Goal: Task Accomplishment & Management: Complete application form

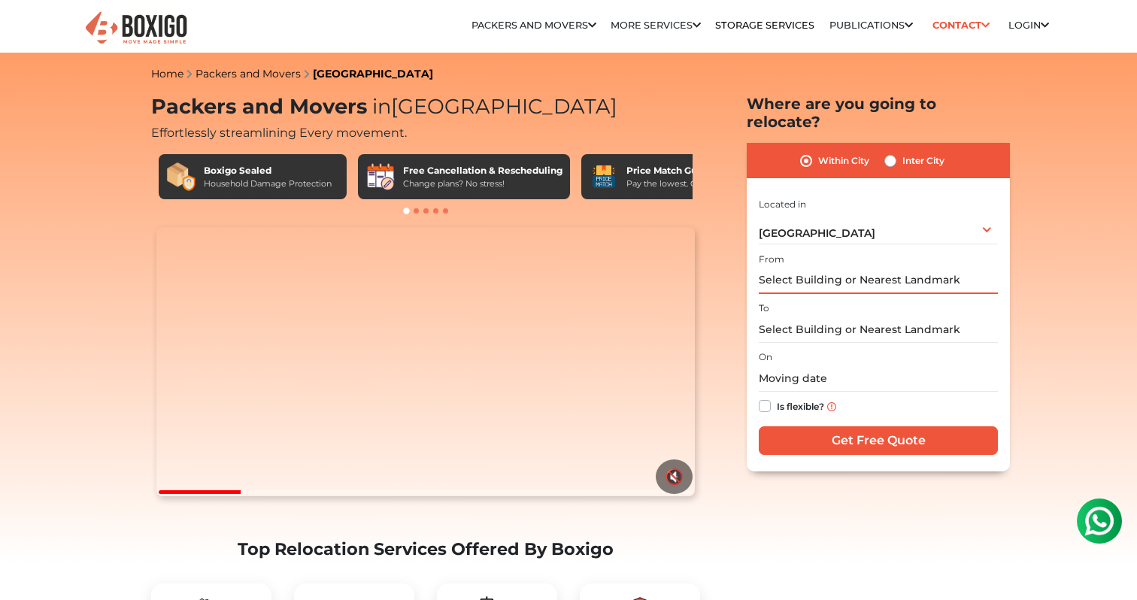
click at [834, 269] on input "text" at bounding box center [877, 281] width 239 height 26
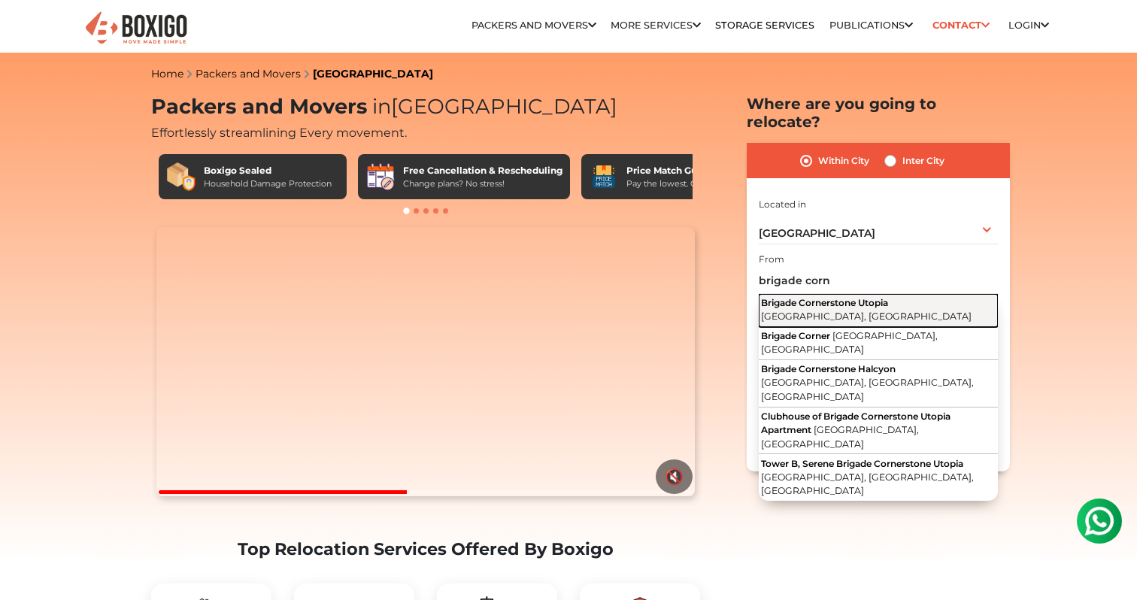
click at [867, 294] on button "Brigade Cornerstone [GEOGRAPHIC_DATA], [GEOGRAPHIC_DATA]" at bounding box center [877, 310] width 239 height 33
type input "Brigade Cornerstone [GEOGRAPHIC_DATA], [GEOGRAPHIC_DATA], [GEOGRAPHIC_DATA]"
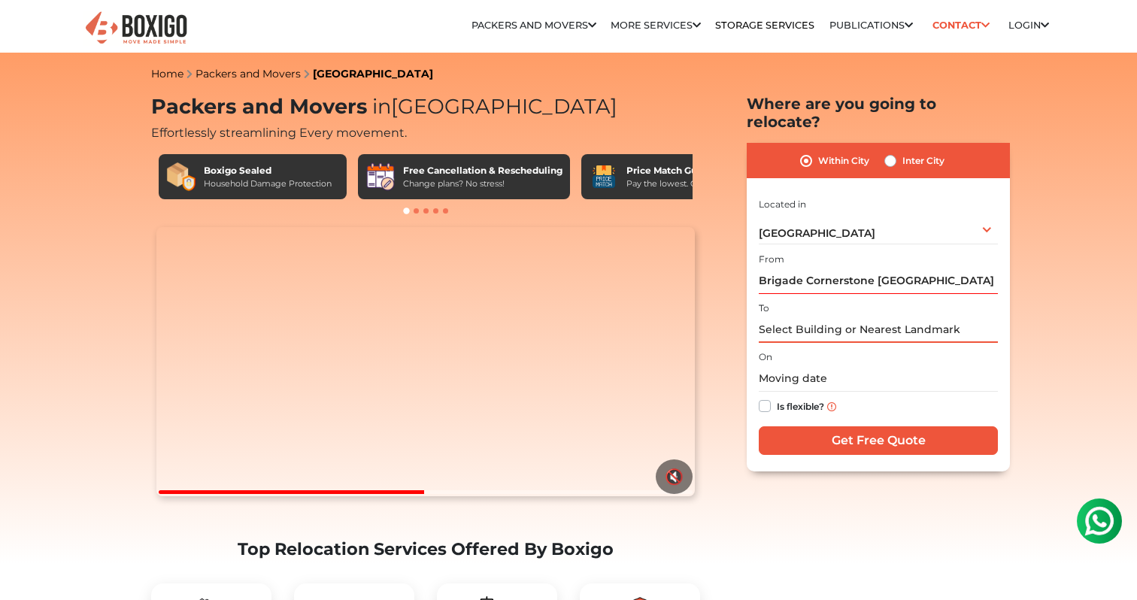
click at [816, 316] on input "text" at bounding box center [877, 329] width 239 height 26
type input "p"
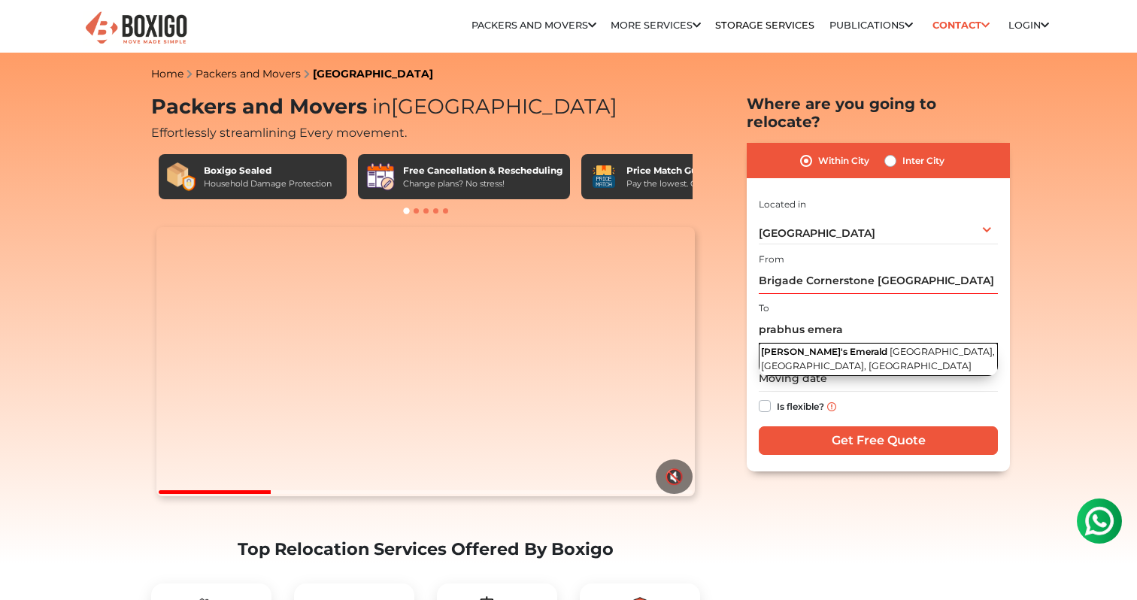
click at [831, 346] on span "[PERSON_NAME]'s Emerald" at bounding box center [824, 351] width 126 height 11
type input "[PERSON_NAME]'s Emerald, [GEOGRAPHIC_DATA], [GEOGRAPHIC_DATA], [GEOGRAPHIC_DATA]"
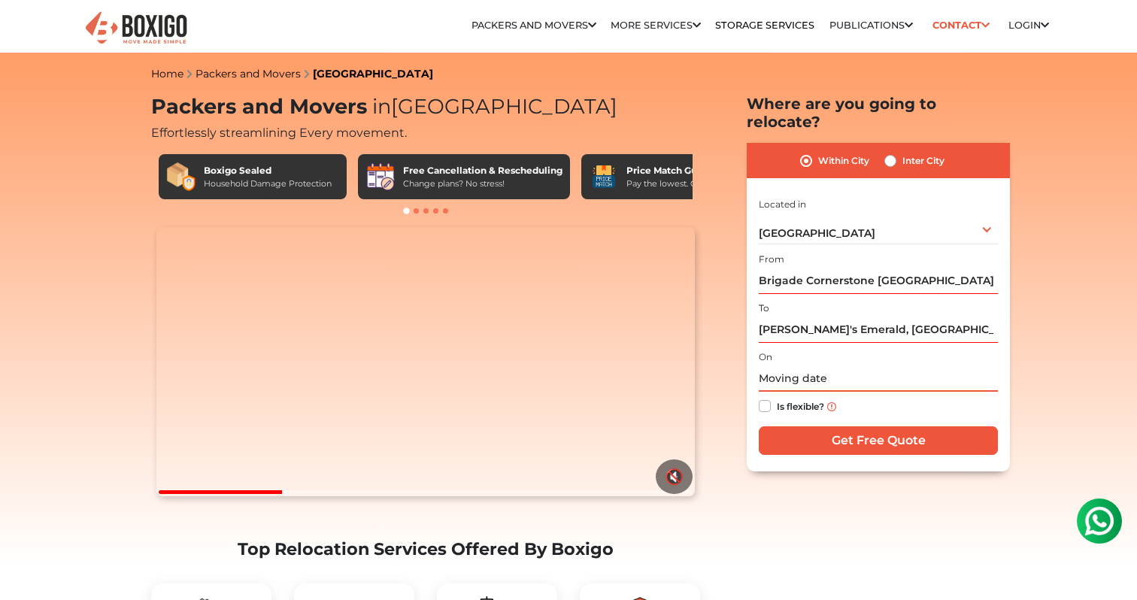
click at [810, 365] on input "text" at bounding box center [877, 378] width 239 height 26
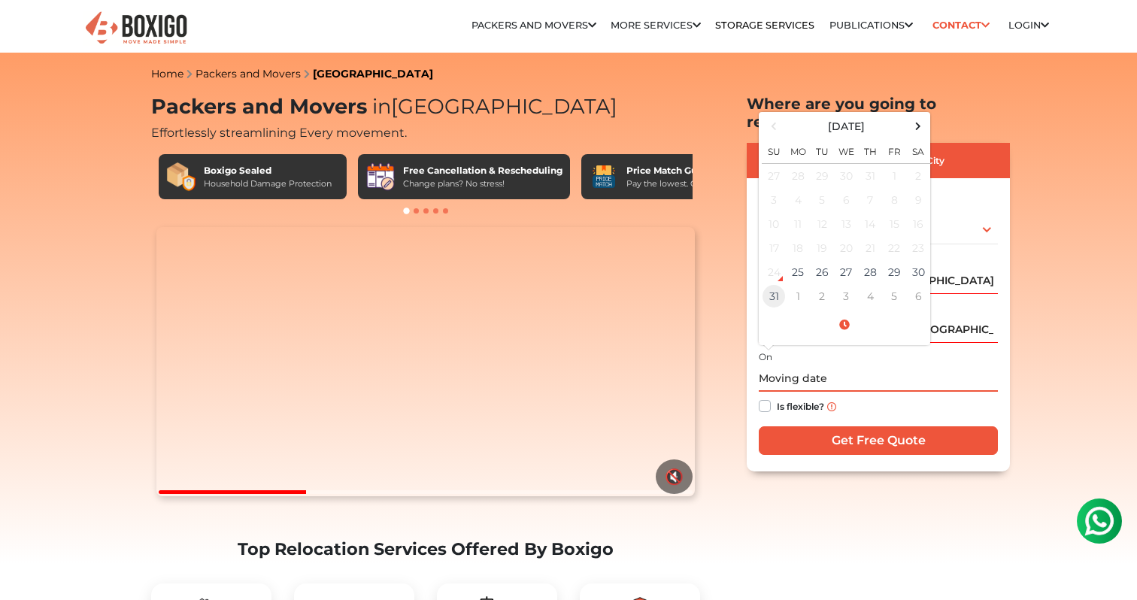
click at [772, 284] on td "31" at bounding box center [773, 296] width 24 height 24
type input "08/31/2025 12:00 AM"
click at [776, 397] on label "Is flexible?" at bounding box center [799, 405] width 47 height 16
click at [759, 397] on input "Is flexible?" at bounding box center [764, 404] width 12 height 15
checkbox input "true"
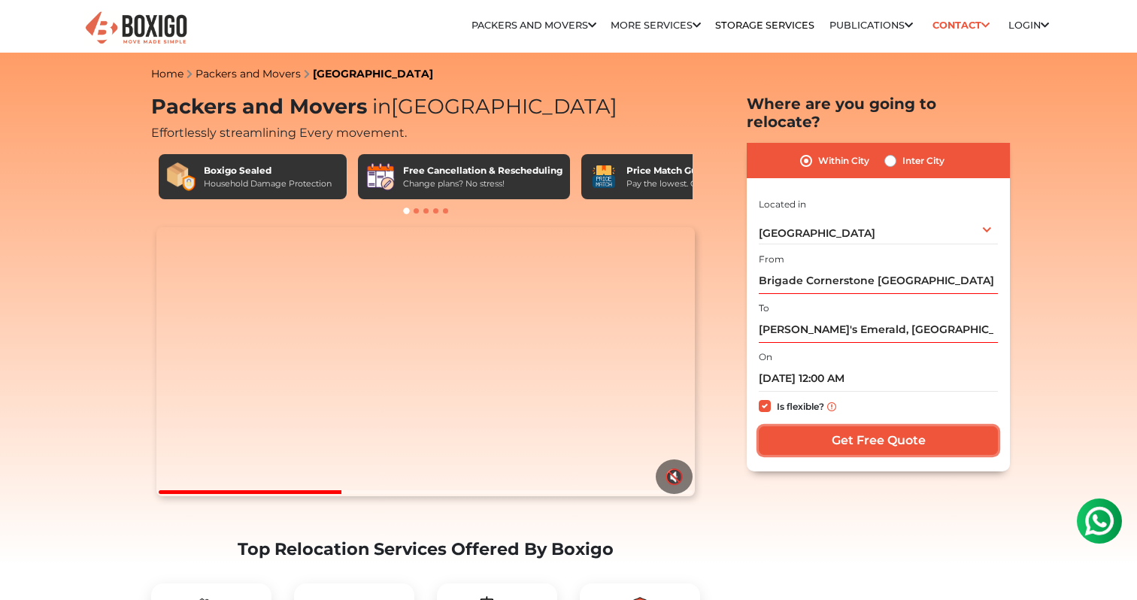
click at [867, 426] on input "Get Free Quote" at bounding box center [877, 440] width 239 height 29
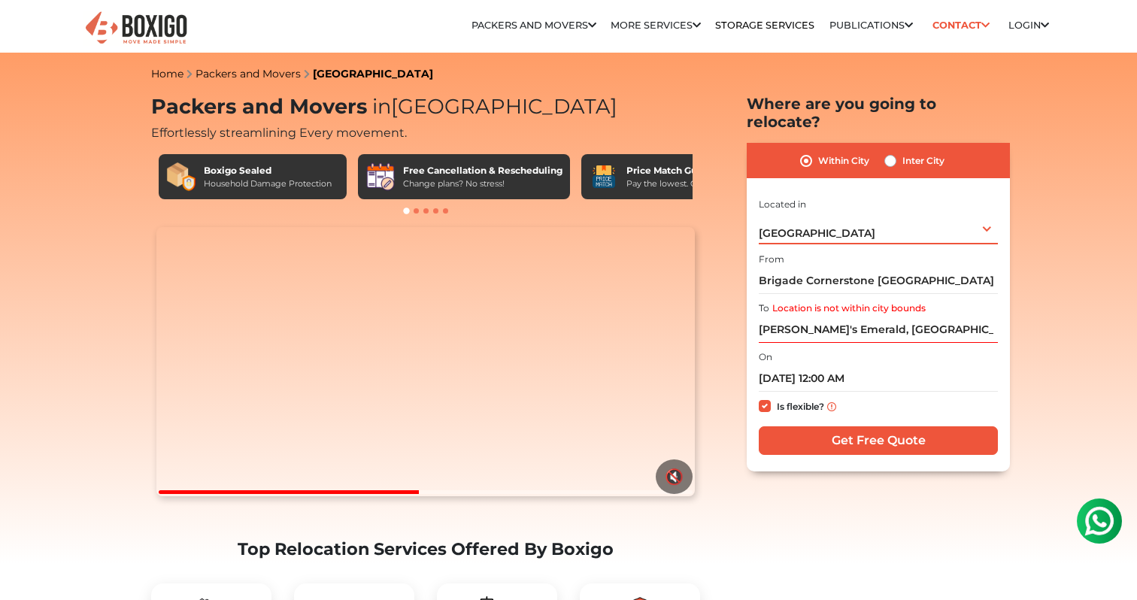
click at [849, 213] on div "Bengaluru Select City Bangalore Bengaluru Bhopal Bhubaneswar Chennai Coimbatore…" at bounding box center [877, 229] width 239 height 32
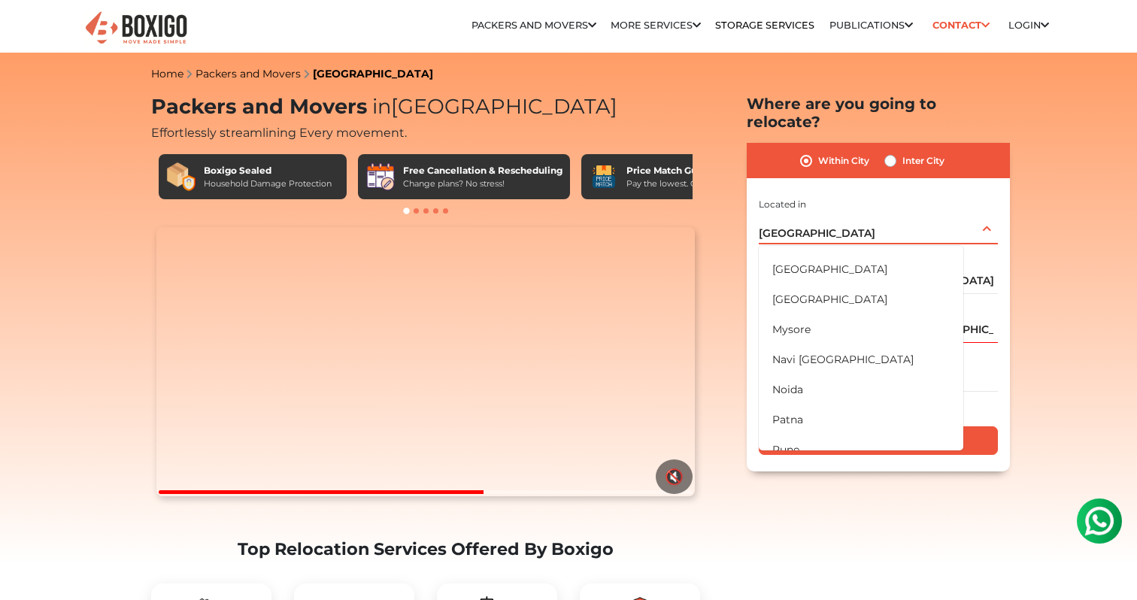
scroll to position [675, 0]
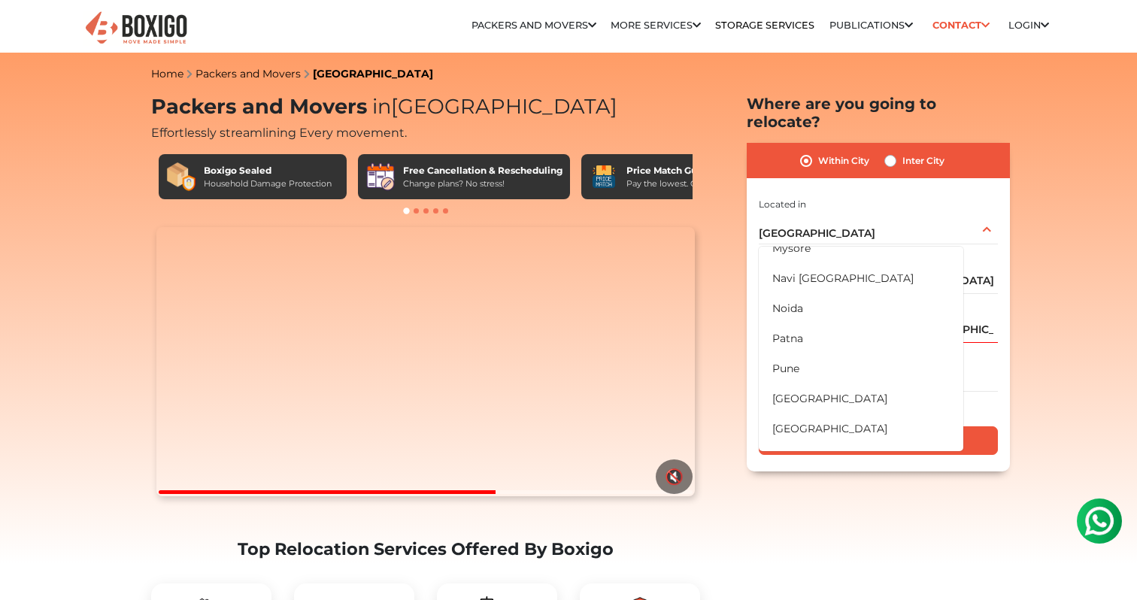
click at [755, 162] on div "Within City Inter City I am shifting my 1 BHK 2 BHK 3 BHK 3 + BHK FEW ITEMS 1 B…" at bounding box center [877, 307] width 263 height 328
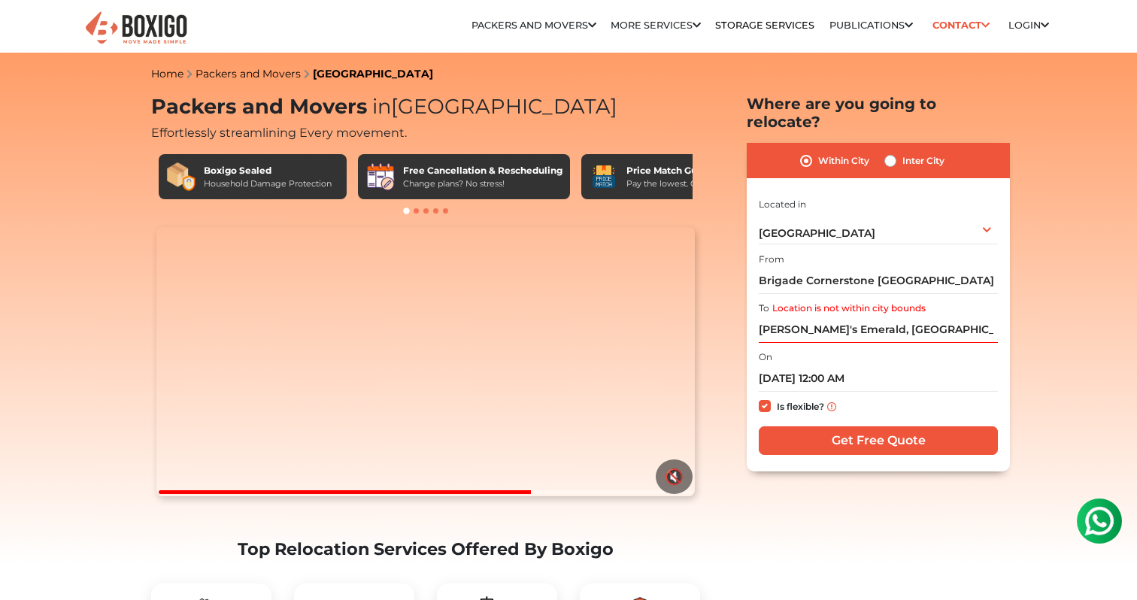
click at [902, 152] on label "Inter City" at bounding box center [923, 161] width 42 height 18
click at [893, 152] on input "Inter City" at bounding box center [890, 159] width 12 height 15
radio input "true"
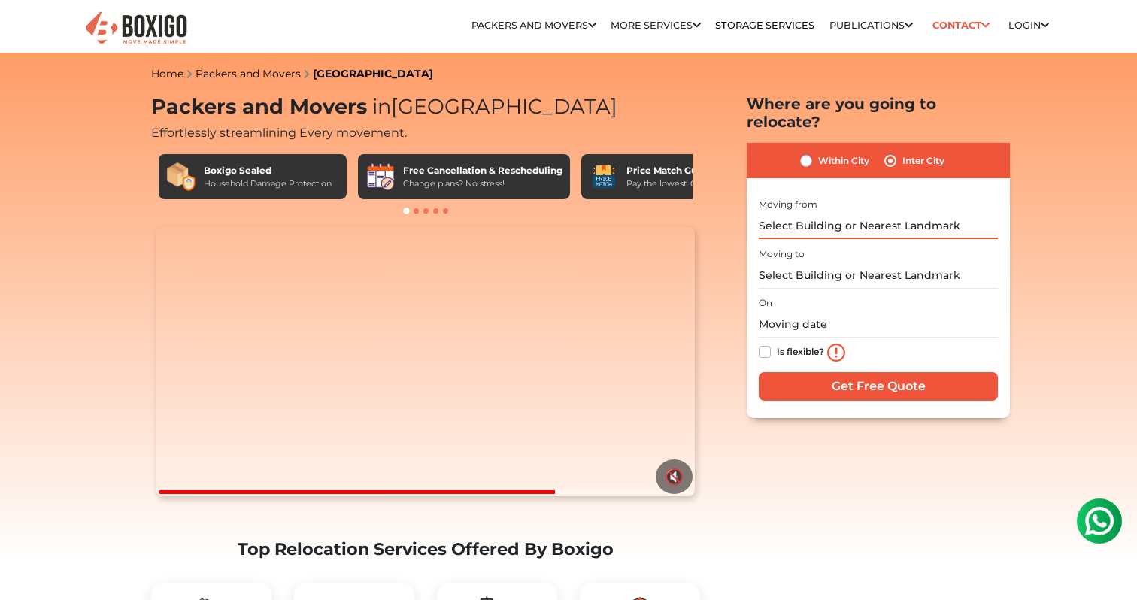
click at [823, 213] on input "text" at bounding box center [877, 226] width 239 height 26
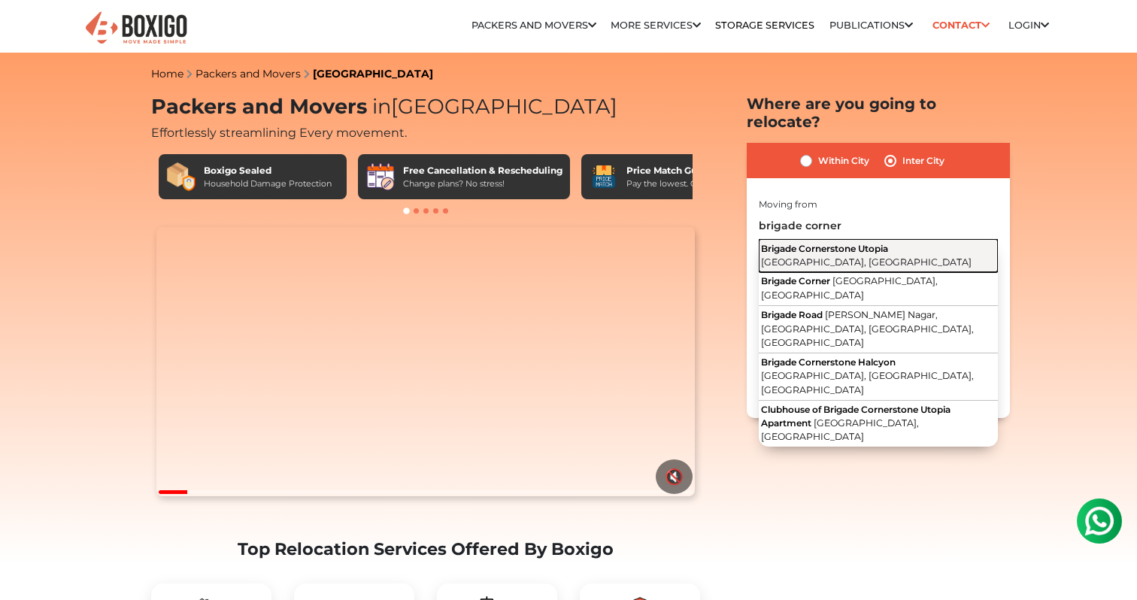
click at [855, 256] on span "[GEOGRAPHIC_DATA], [GEOGRAPHIC_DATA]" at bounding box center [866, 261] width 210 height 11
type input "Brigade Cornerstone [GEOGRAPHIC_DATA], [GEOGRAPHIC_DATA], [GEOGRAPHIC_DATA]"
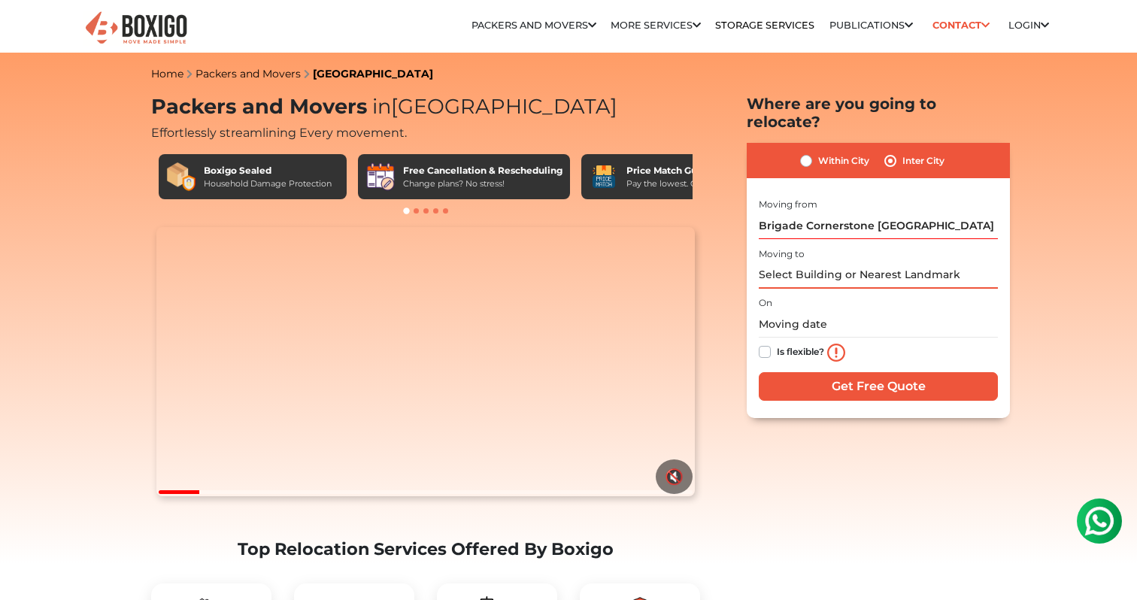
click at [825, 268] on input "text" at bounding box center [877, 275] width 239 height 26
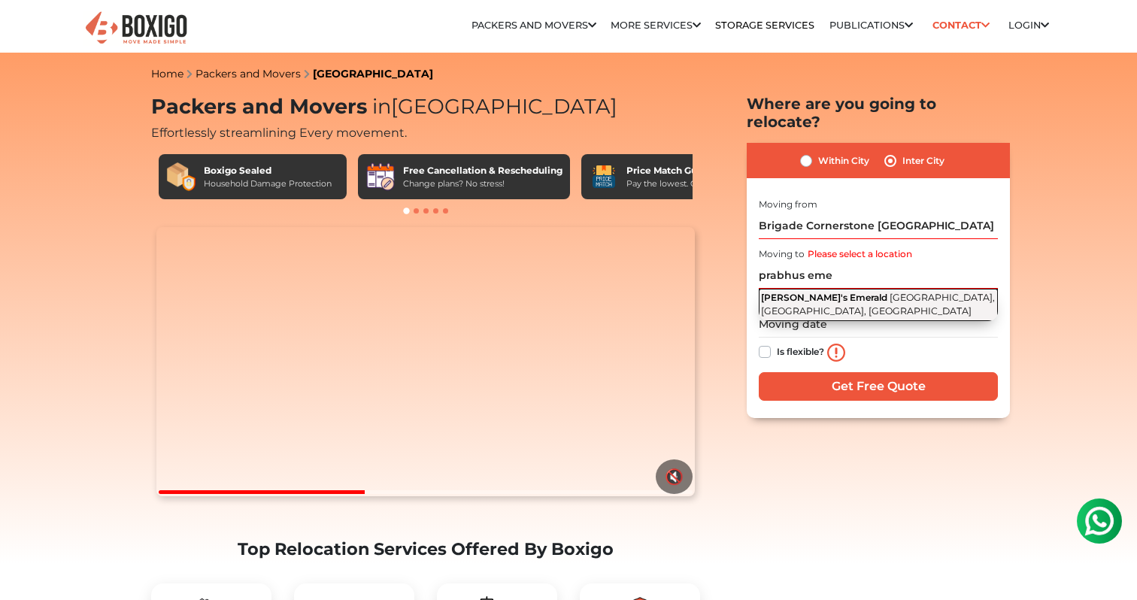
click at [840, 289] on button "Prabhu's Emerald Holy Cross Colony, Dabolim, Goa" at bounding box center [877, 305] width 239 height 33
type input "[PERSON_NAME]'s Emerald, [GEOGRAPHIC_DATA], [GEOGRAPHIC_DATA], [GEOGRAPHIC_DATA]"
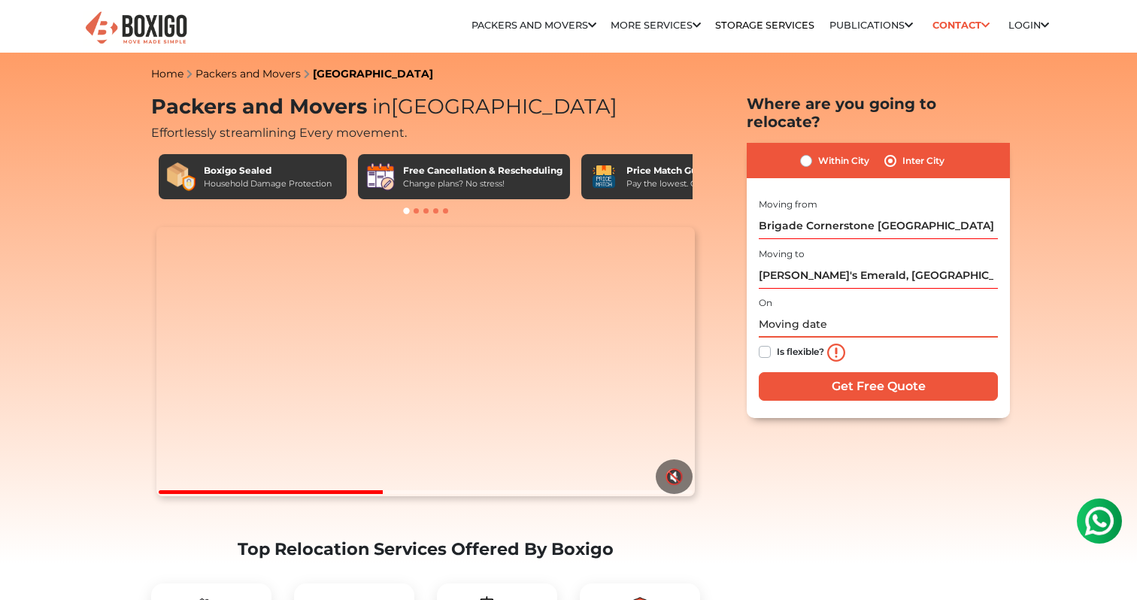
click at [801, 311] on input "text" at bounding box center [877, 324] width 239 height 26
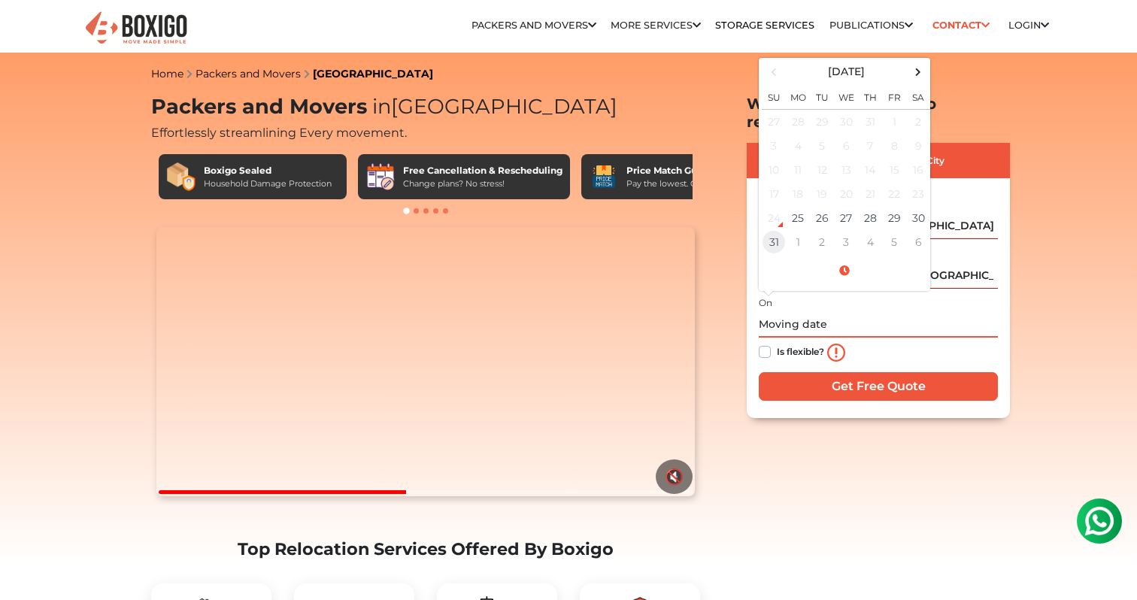
click at [779, 230] on td "31" at bounding box center [773, 242] width 24 height 24
type input "08/31/2025 12:00 AM"
click at [772, 337] on div "Is flexible?" at bounding box center [877, 352] width 239 height 30
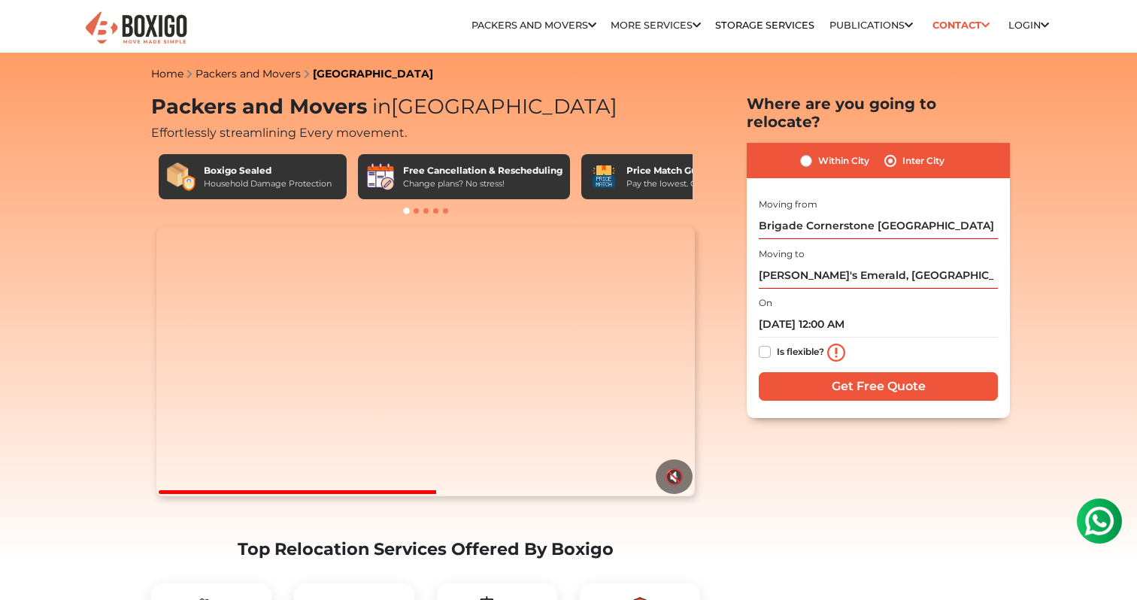
click at [776, 343] on label "Is flexible?" at bounding box center [799, 351] width 47 height 16
click at [763, 343] on input "Is flexible?" at bounding box center [764, 350] width 12 height 15
checkbox input "true"
click at [855, 372] on input "Get Free Quote" at bounding box center [877, 386] width 239 height 29
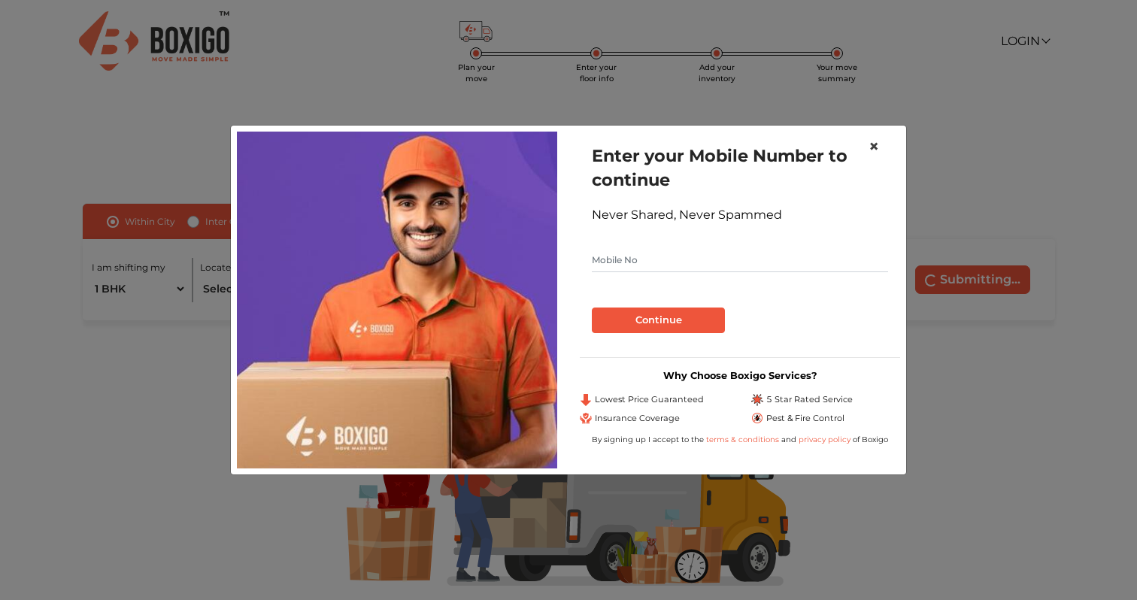
click at [876, 149] on span "×" at bounding box center [873, 146] width 11 height 22
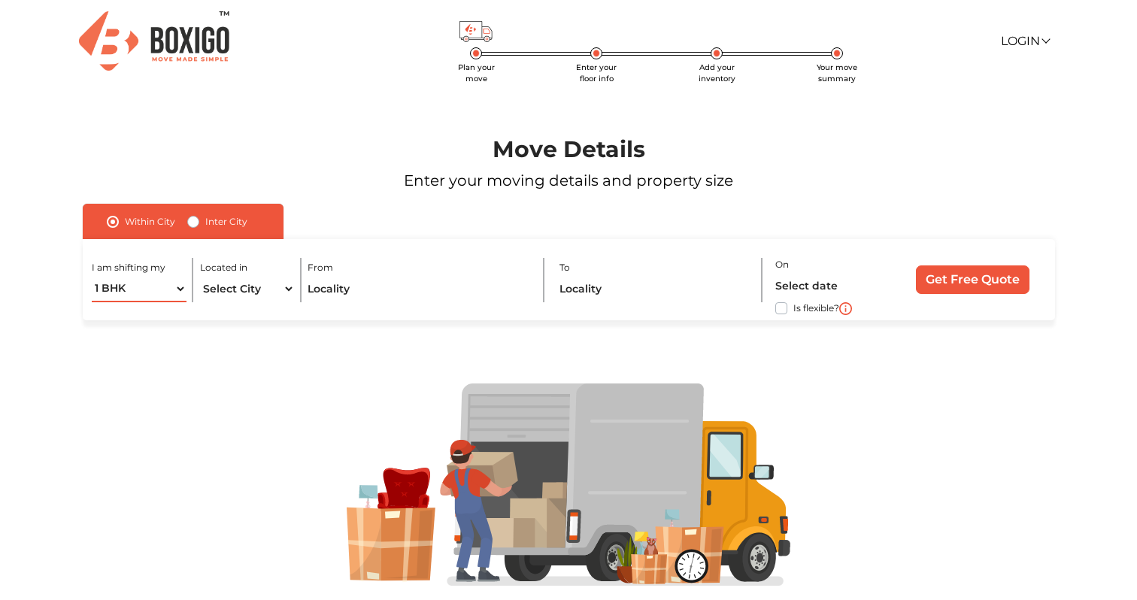
click at [159, 295] on select "1 BHK 2 BHK 3 BHK 3 + BHK FEW ITEMS" at bounding box center [139, 289] width 95 height 26
click at [273, 297] on select "Select City [GEOGRAPHIC_DATA] [GEOGRAPHIC_DATA] [GEOGRAPHIC_DATA] [GEOGRAPHIC_D…" at bounding box center [247, 289] width 95 height 26
select select "[GEOGRAPHIC_DATA]"
click at [351, 289] on input "text" at bounding box center [418, 289] width 222 height 26
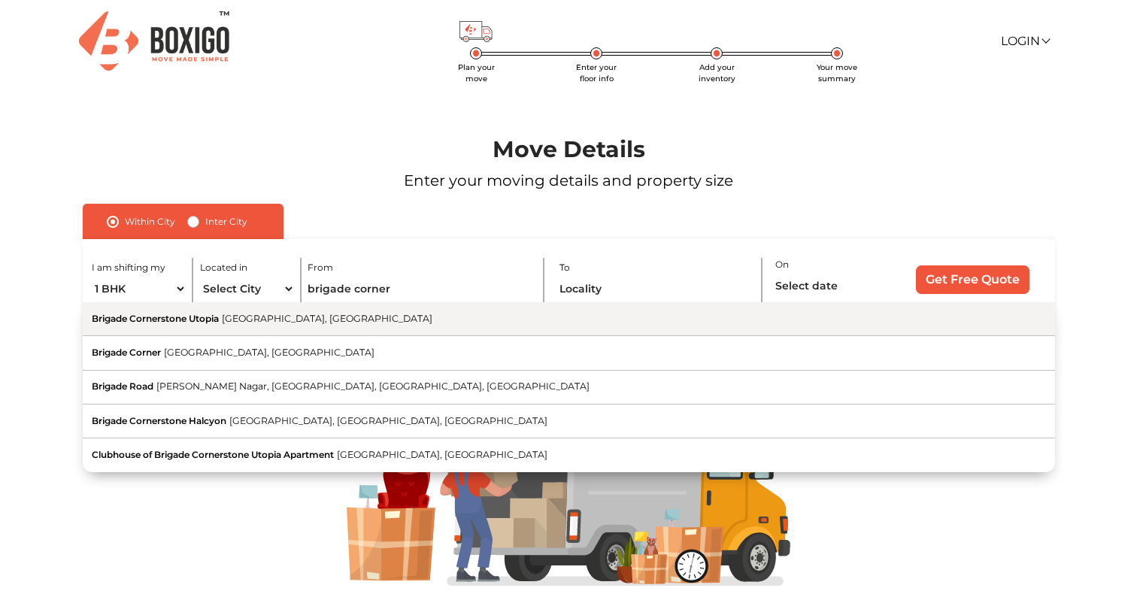
click at [253, 320] on span "[GEOGRAPHIC_DATA], [GEOGRAPHIC_DATA]" at bounding box center [327, 318] width 210 height 11
type input "Brigade Cornerstone [GEOGRAPHIC_DATA], [GEOGRAPHIC_DATA], [GEOGRAPHIC_DATA]"
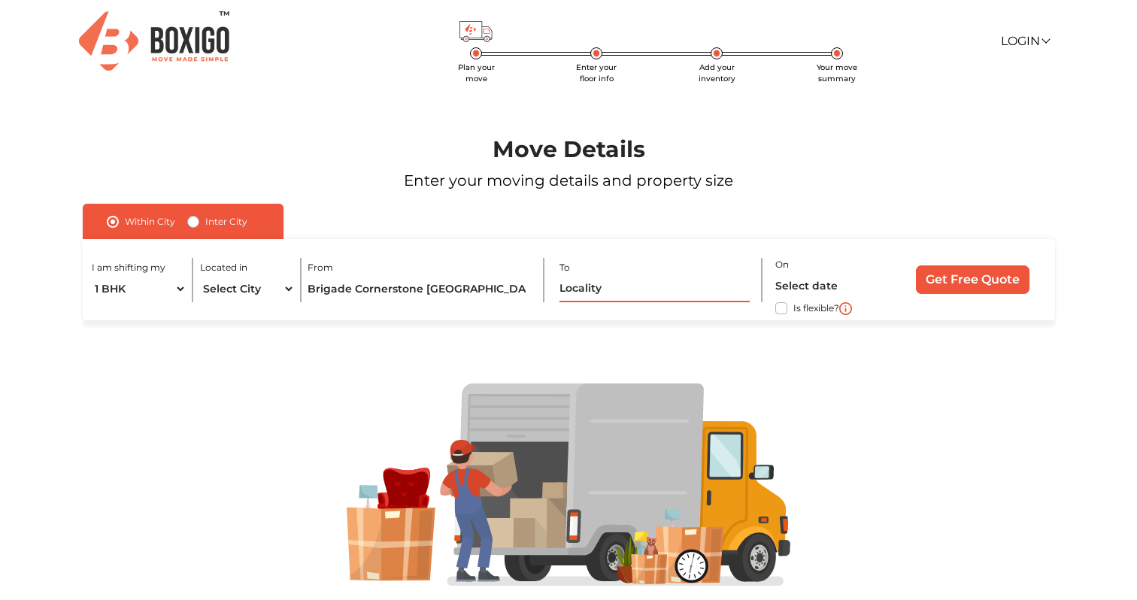
click at [587, 295] on input "text" at bounding box center [654, 289] width 190 height 26
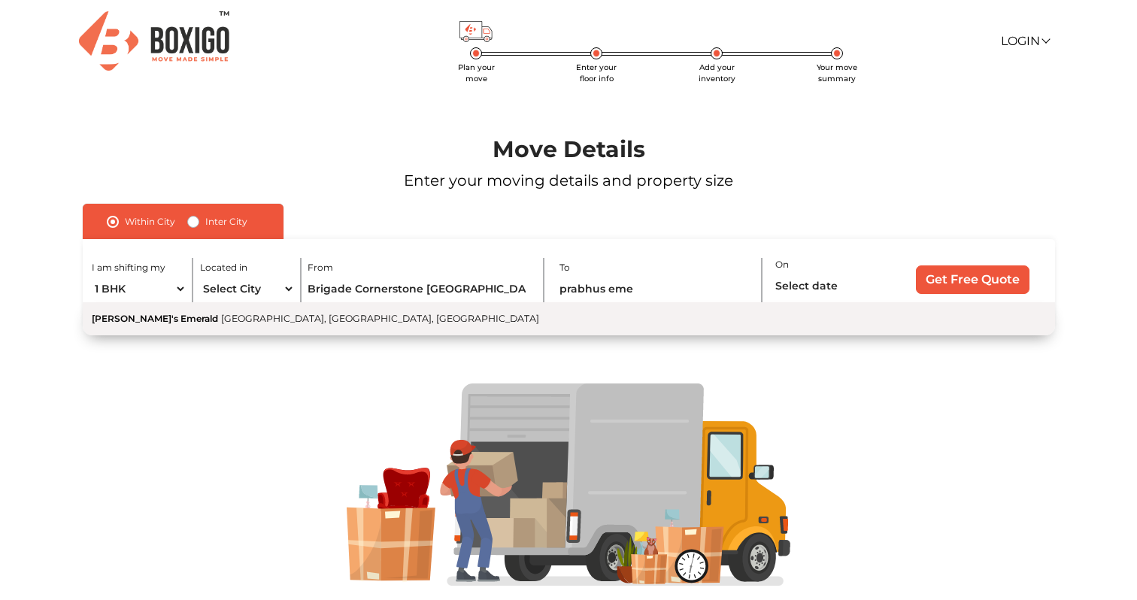
click at [357, 305] on button "[PERSON_NAME]'s Emerald [GEOGRAPHIC_DATA], [GEOGRAPHIC_DATA], [GEOGRAPHIC_DATA]" at bounding box center [569, 318] width 972 height 33
type input "[PERSON_NAME]'s Emerald, [GEOGRAPHIC_DATA], [GEOGRAPHIC_DATA], [GEOGRAPHIC_DATA]"
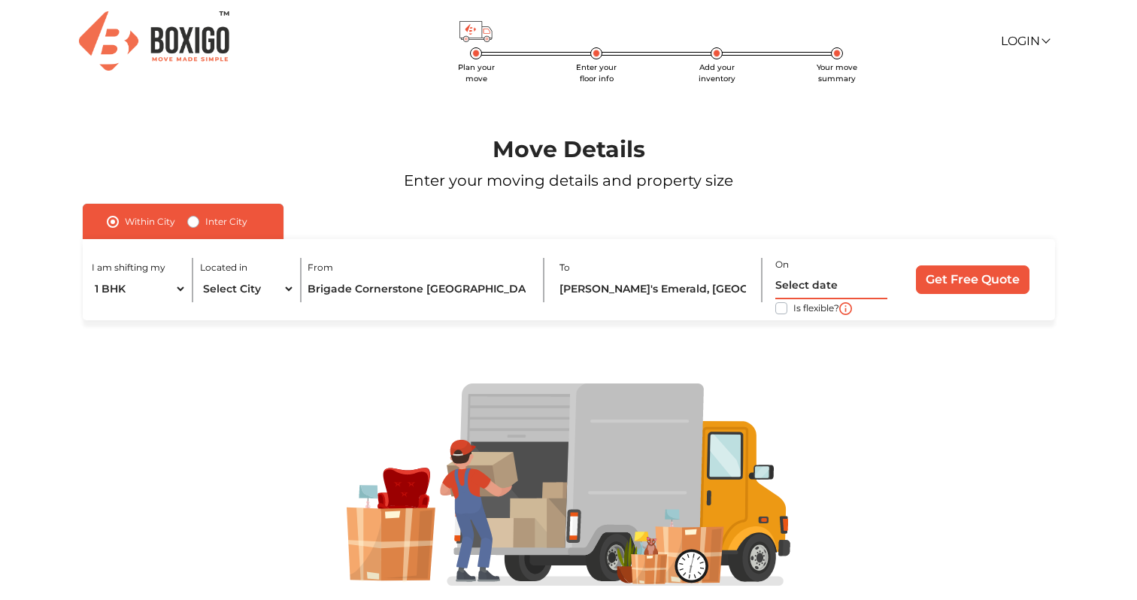
click at [822, 282] on input "text" at bounding box center [831, 286] width 112 height 26
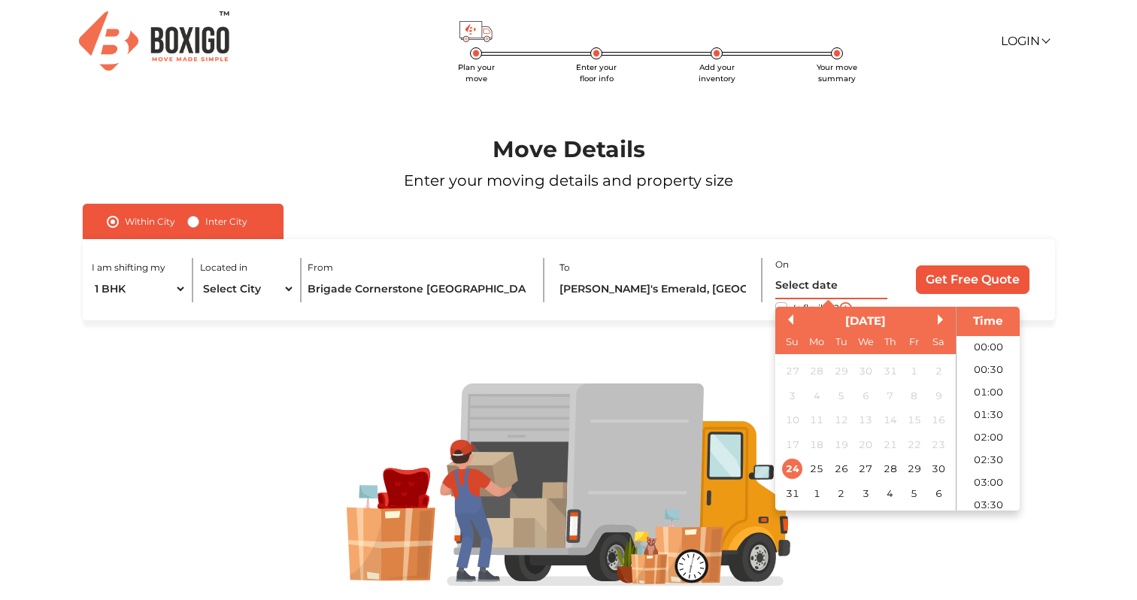
scroll to position [826, 0]
click at [795, 495] on div "31" at bounding box center [792, 493] width 20 height 20
type input "[DATE] 12:00 AM"
click at [782, 308] on div "[DATE] Su Mo Tu We Th Fr Sa" at bounding box center [865, 330] width 180 height 47
click at [768, 304] on div "I am shifting my 1 BHK 2 BHK 3 BHK 3 + BHK FEW ITEMS Located in Select City [GE…" at bounding box center [569, 280] width 972 height 82
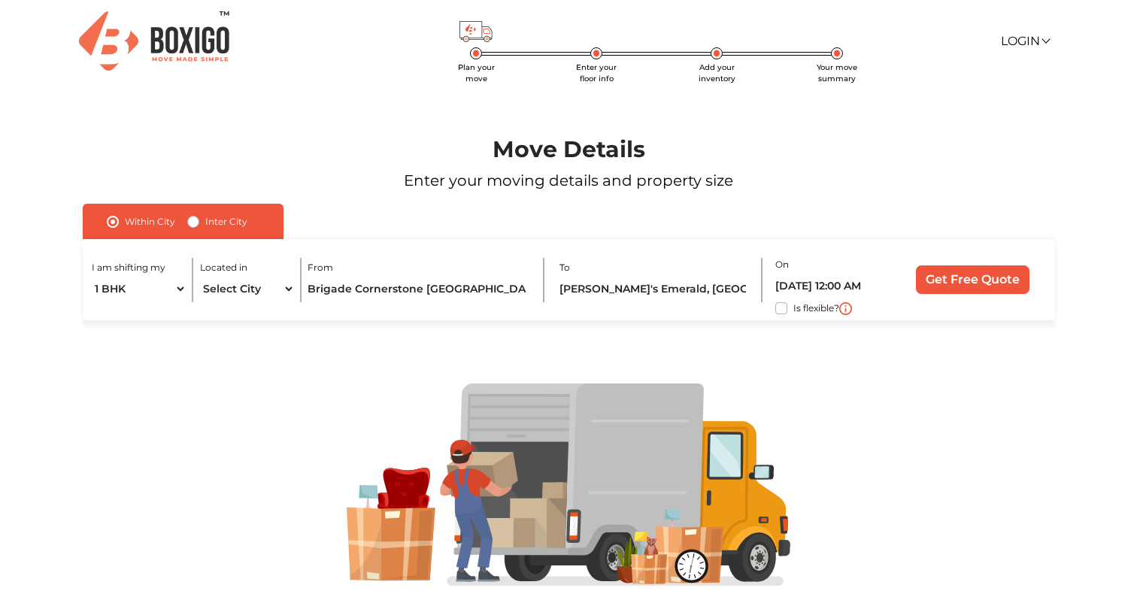
click at [793, 308] on label "Is flexible?" at bounding box center [816, 307] width 46 height 16
click at [95, 308] on input "Is flexible?" at bounding box center [89, 306] width 12 height 15
checkbox input "true"
click at [970, 283] on input "Get Free Quote" at bounding box center [973, 279] width 114 height 29
click at [205, 220] on label "Inter City" at bounding box center [226, 222] width 42 height 18
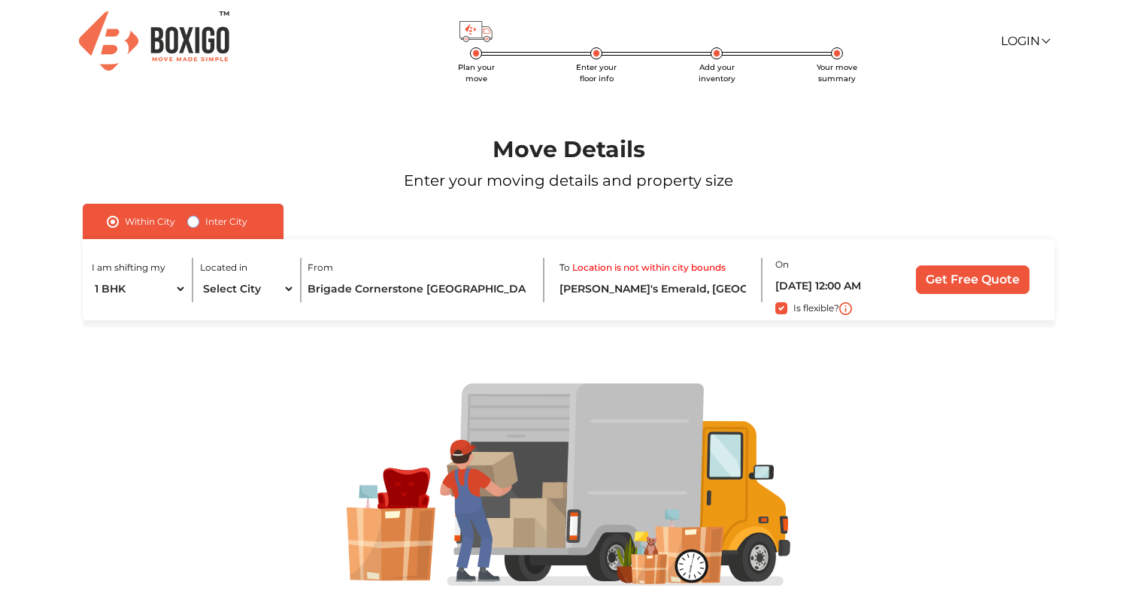
click at [187, 220] on input "Inter City" at bounding box center [193, 220] width 12 height 15
radio input "true"
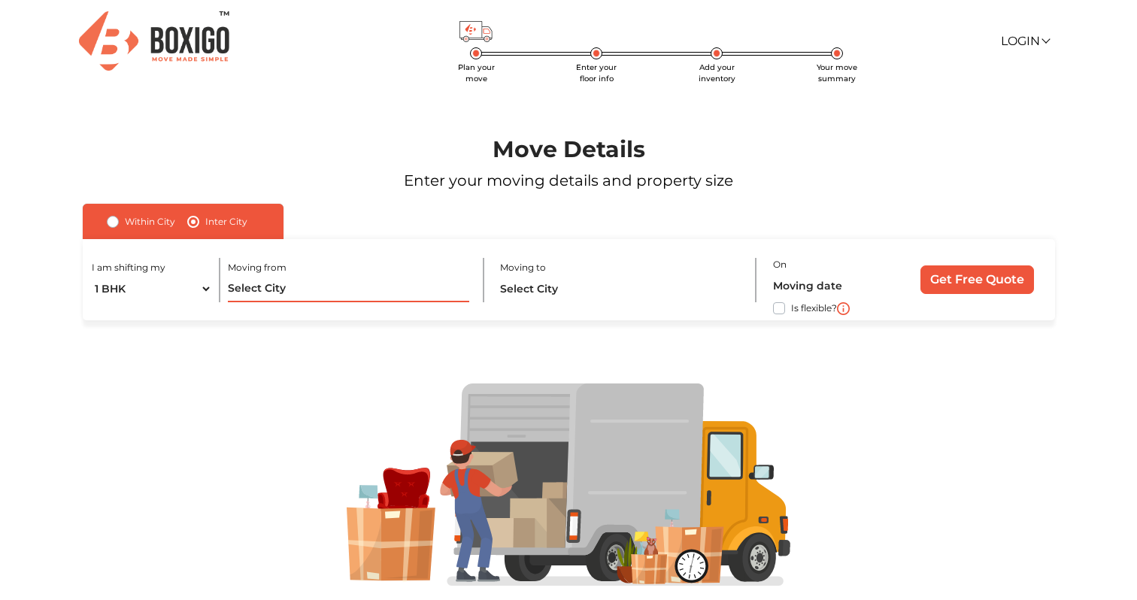
click at [244, 280] on input "text" at bounding box center [348, 289] width 241 height 26
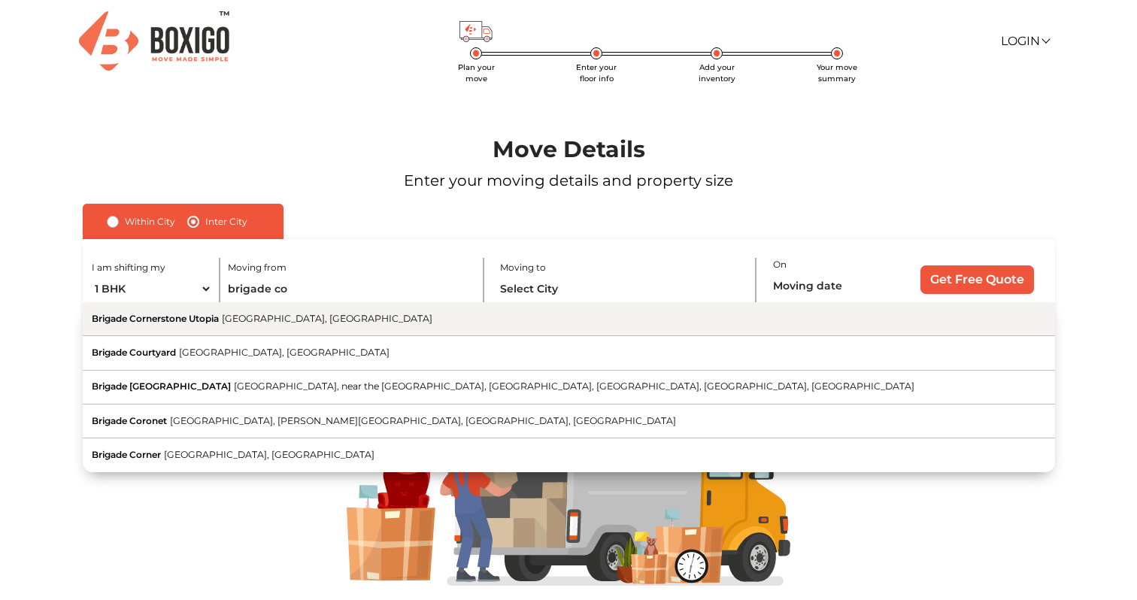
click at [231, 326] on button "Brigade Cornerstone [GEOGRAPHIC_DATA], [GEOGRAPHIC_DATA]" at bounding box center [569, 319] width 972 height 34
type input "Brigade Cornerstone [GEOGRAPHIC_DATA], [GEOGRAPHIC_DATA], [GEOGRAPHIC_DATA]"
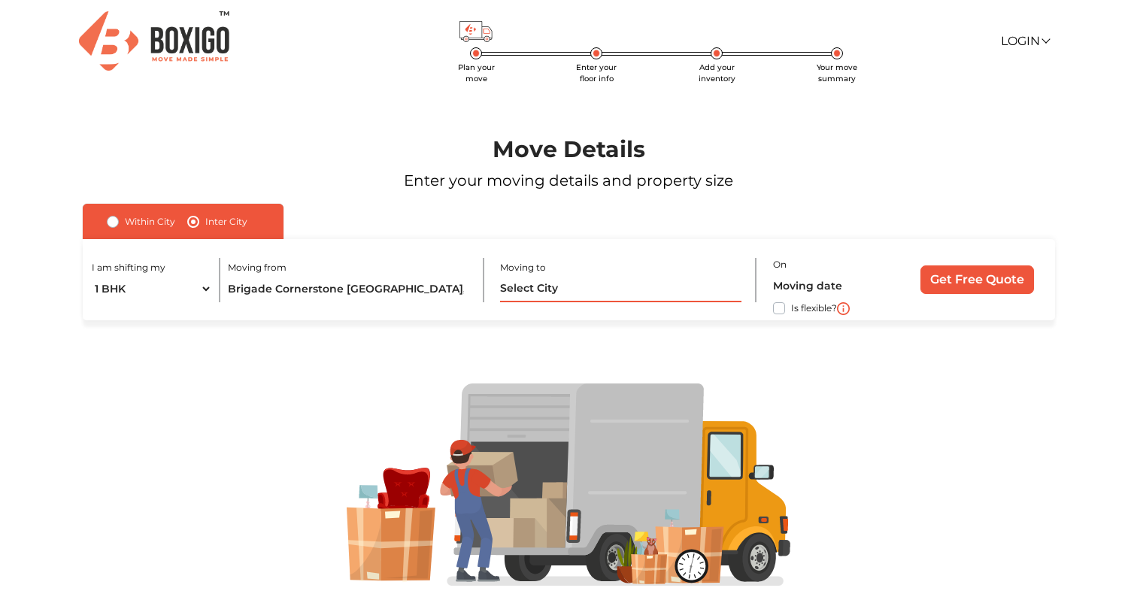
click at [534, 291] on input "text" at bounding box center [620, 289] width 241 height 26
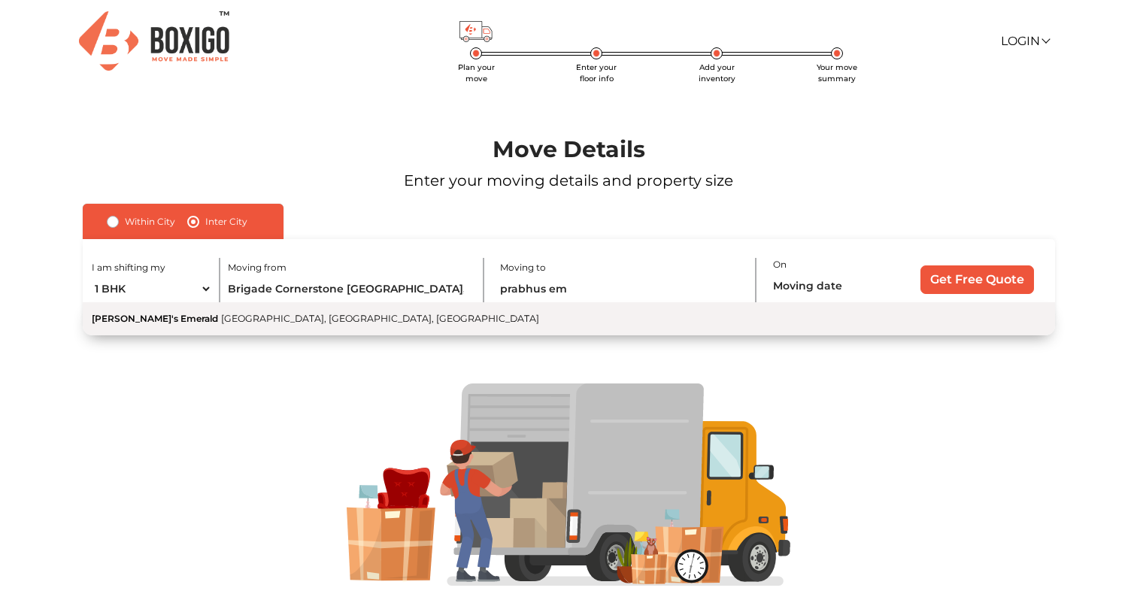
click at [437, 312] on button "[PERSON_NAME]'s Emerald [GEOGRAPHIC_DATA], [GEOGRAPHIC_DATA], [GEOGRAPHIC_DATA]" at bounding box center [569, 318] width 972 height 33
type input "[PERSON_NAME]'s Emerald, [GEOGRAPHIC_DATA], [GEOGRAPHIC_DATA], [GEOGRAPHIC_DATA]"
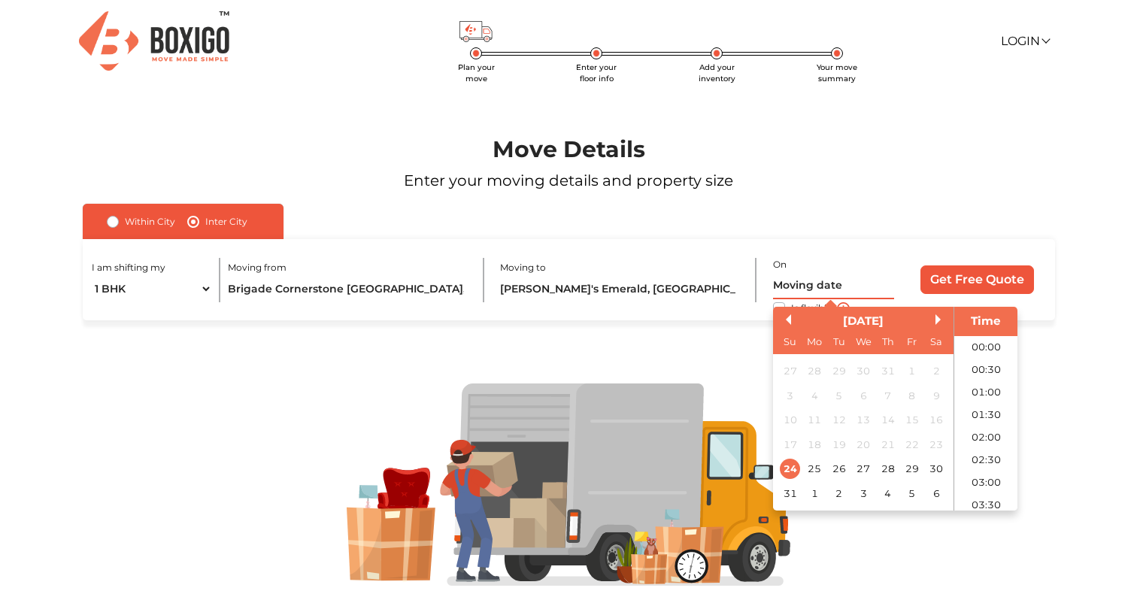
click at [795, 286] on input "text" at bounding box center [833, 286] width 121 height 26
click at [788, 497] on div "31" at bounding box center [789, 493] width 20 height 20
type input "[DATE] 12:00 AM"
click at [750, 316] on div "I am shifting my 1 BHK 2 BHK 3 BHK 3 + BHK FEW ITEMS Moving from [GEOGRAPHIC_DA…" at bounding box center [569, 280] width 972 height 82
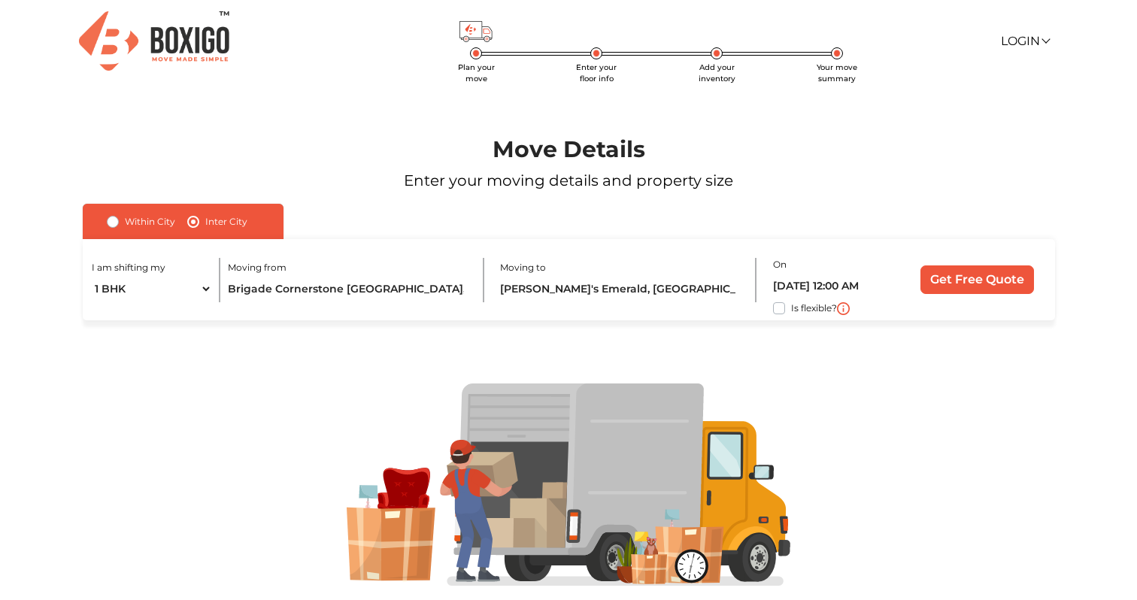
click at [791, 308] on label "Is flexible?" at bounding box center [814, 307] width 46 height 16
click at [95, 308] on input "Is flexible?" at bounding box center [89, 306] width 12 height 15
checkbox input "true"
click at [972, 285] on input "Get Free Quote" at bounding box center [977, 279] width 114 height 29
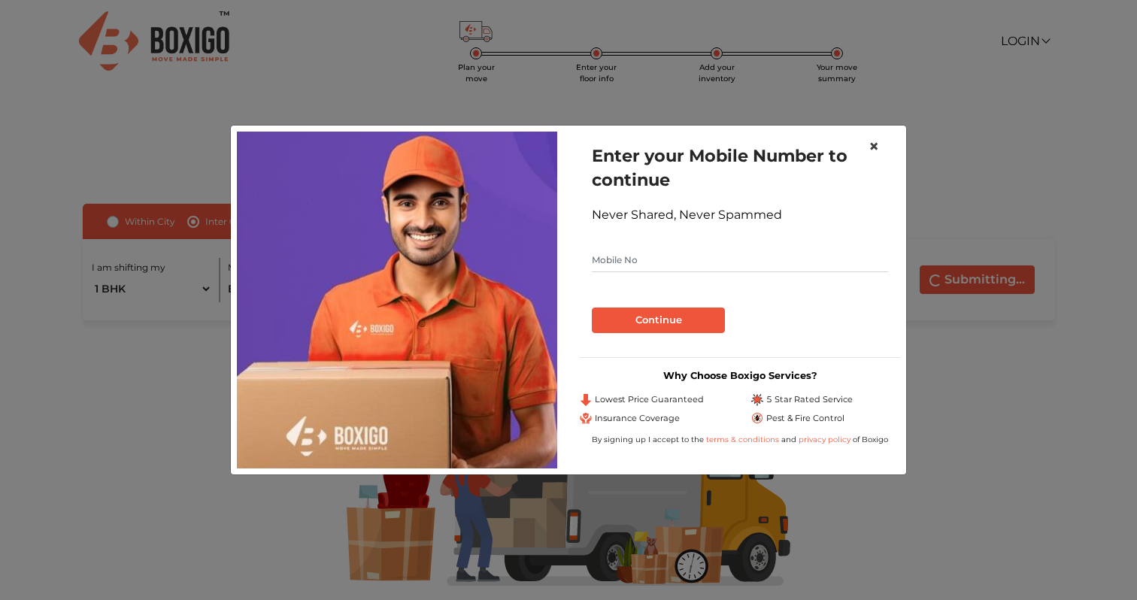
click at [878, 149] on span "×" at bounding box center [873, 146] width 11 height 22
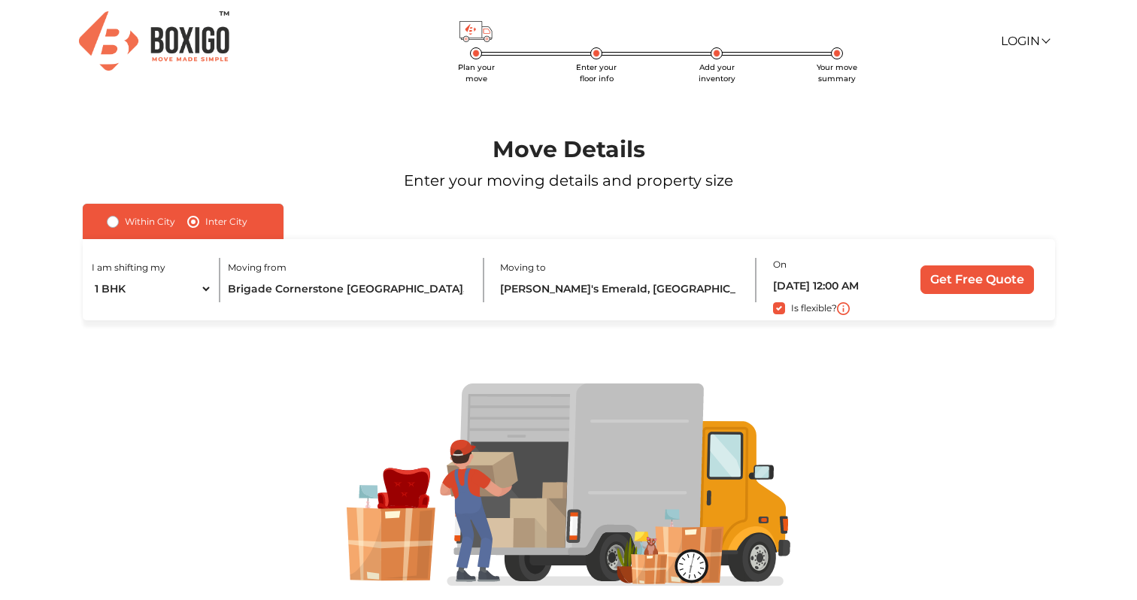
scroll to position [50, 0]
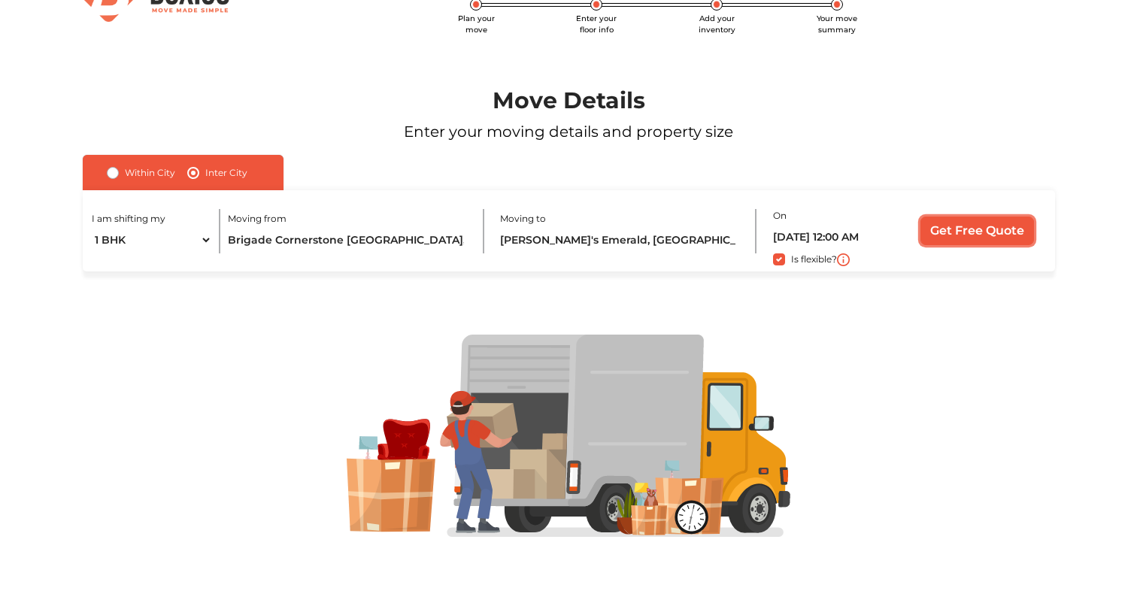
click at [967, 235] on input "Get Free Quote" at bounding box center [977, 230] width 114 height 29
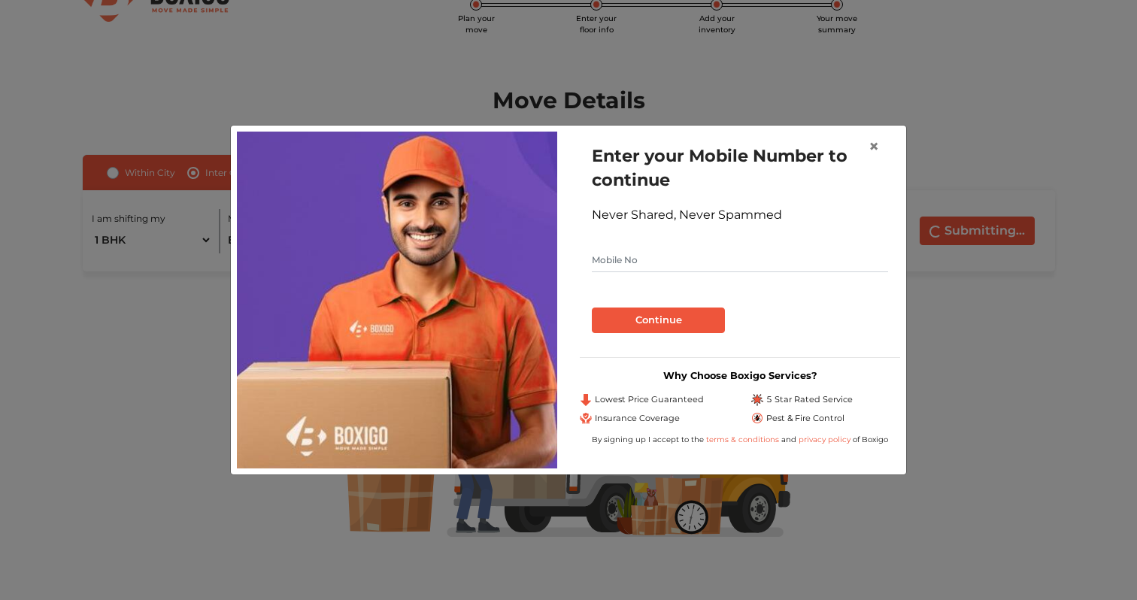
click at [618, 259] on input "text" at bounding box center [740, 260] width 296 height 24
paste input "[PHONE_NUMBER]"
click at [669, 316] on button "Continue" at bounding box center [658, 320] width 133 height 26
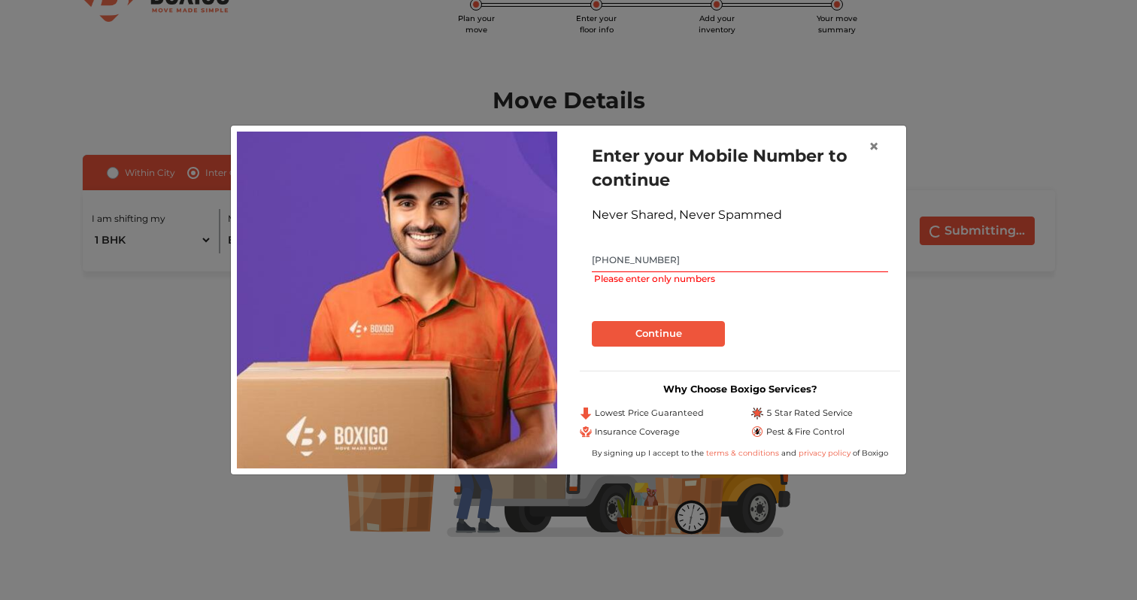
click at [643, 259] on input "[PHONE_NUMBER]" at bounding box center [740, 260] width 296 height 24
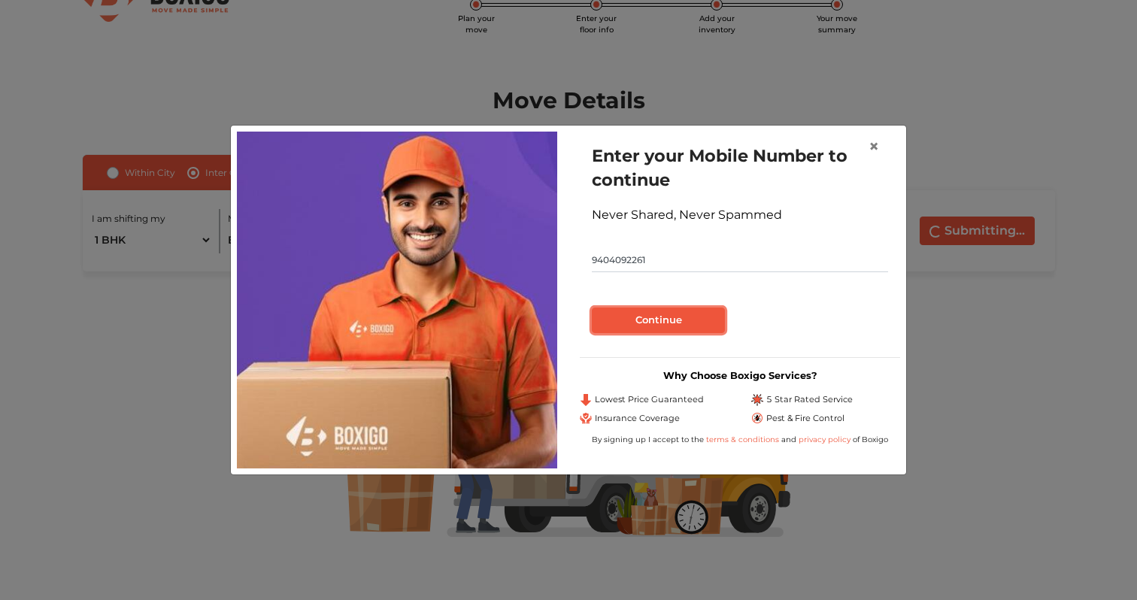
click at [649, 319] on button "Continue" at bounding box center [658, 320] width 133 height 26
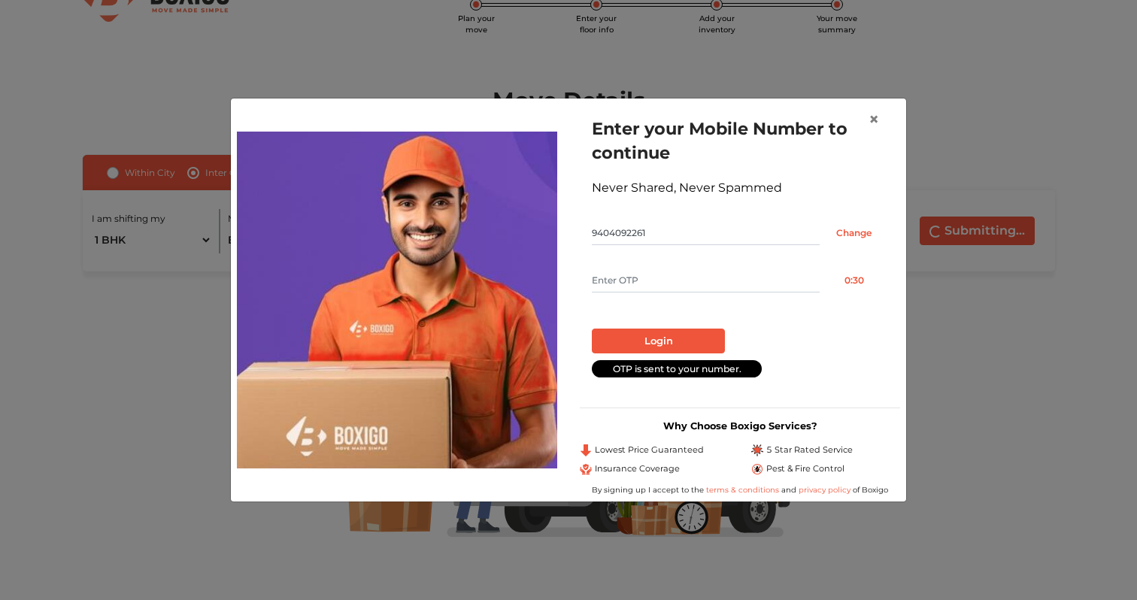
click at [673, 286] on input "text" at bounding box center [706, 280] width 228 height 24
click at [855, 280] on button "Resend OTP" at bounding box center [853, 280] width 68 height 24
click at [858, 283] on button "Resend OTP" at bounding box center [853, 280] width 68 height 24
click at [626, 230] on input "9404092261" at bounding box center [706, 233] width 228 height 24
click at [847, 229] on input "Change" at bounding box center [853, 233] width 68 height 24
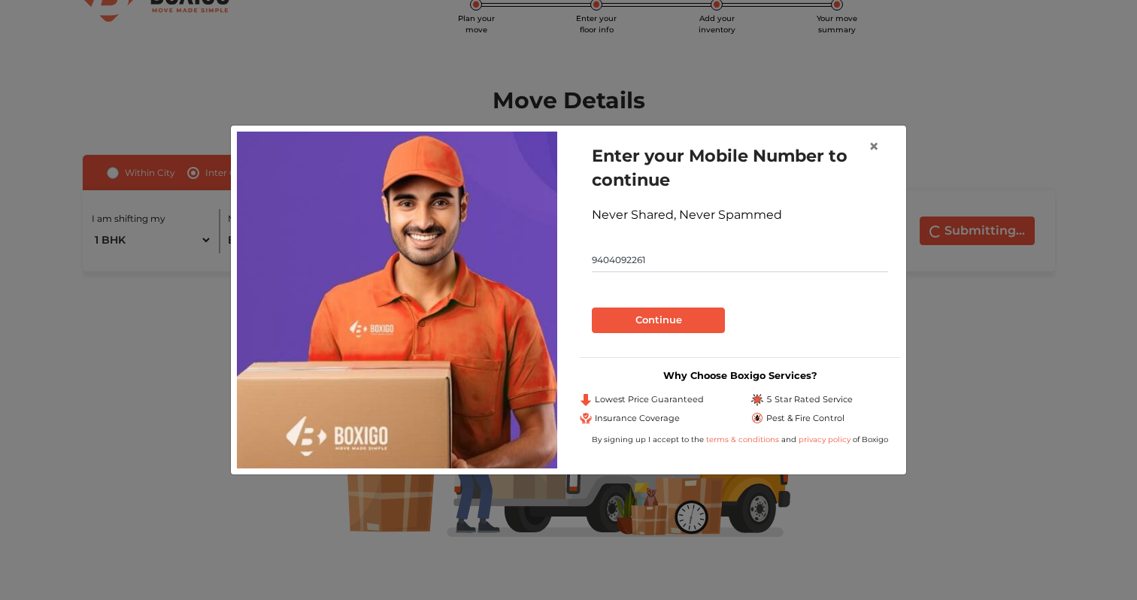
click at [607, 259] on input "9404092261" at bounding box center [740, 260] width 296 height 24
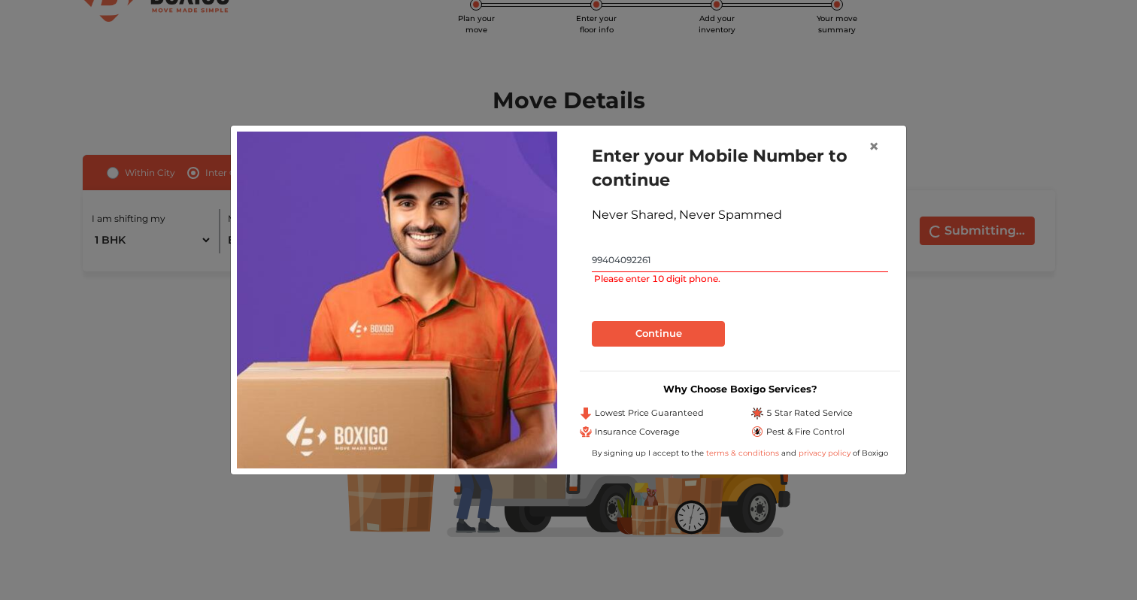
type input "9404092261"
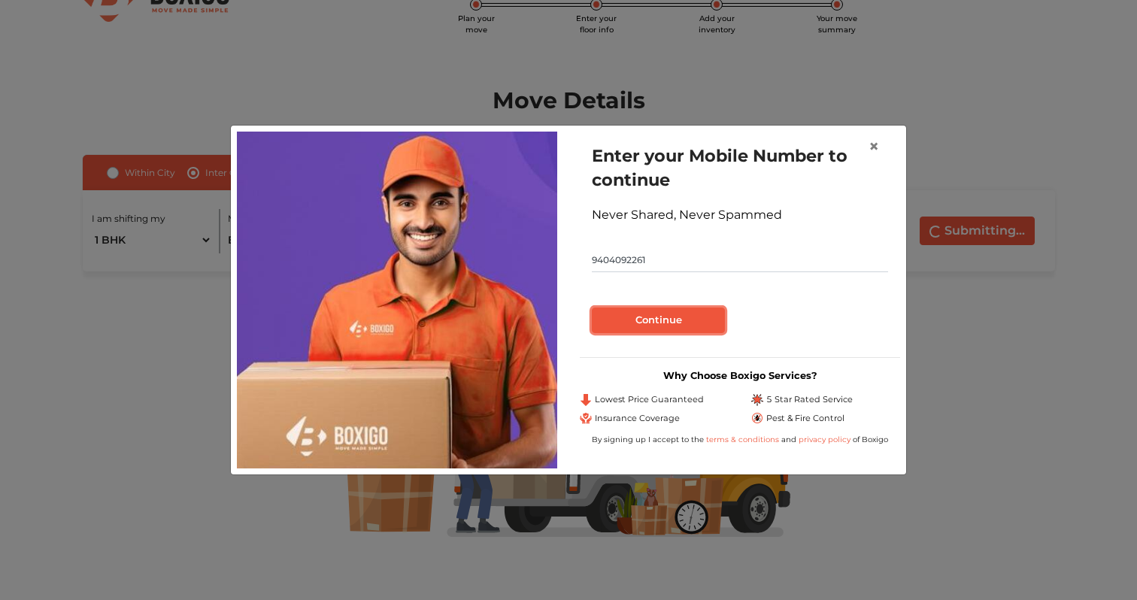
click at [628, 326] on button "Continue" at bounding box center [658, 320] width 133 height 26
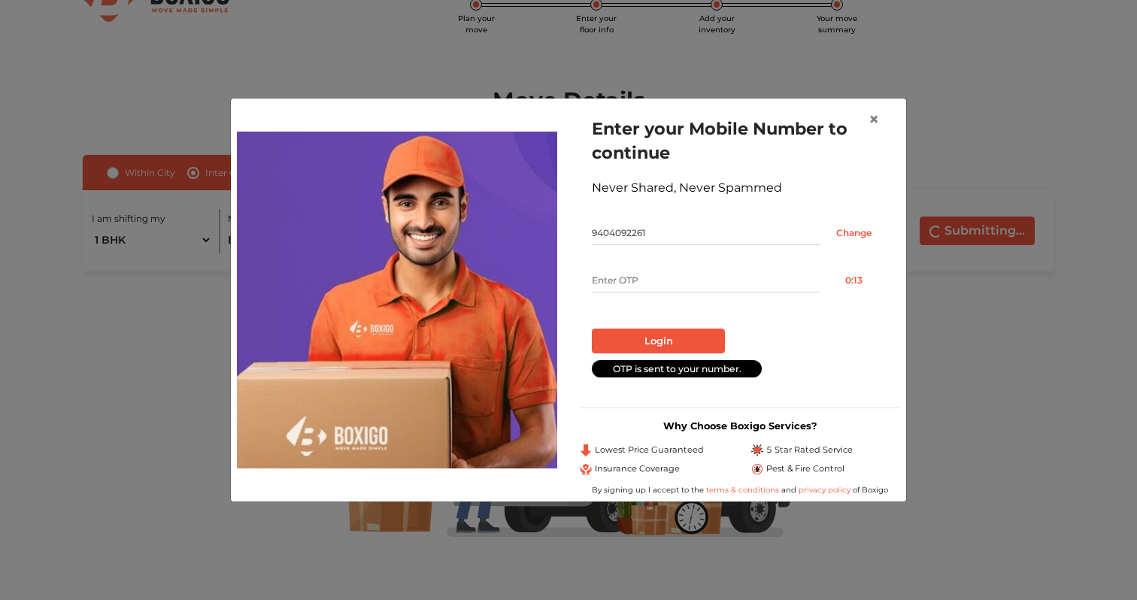
click at [646, 277] on input "text" at bounding box center [706, 280] width 228 height 24
click at [868, 120] on span "×" at bounding box center [873, 119] width 11 height 22
